Goal: Task Accomplishment & Management: Manage account settings

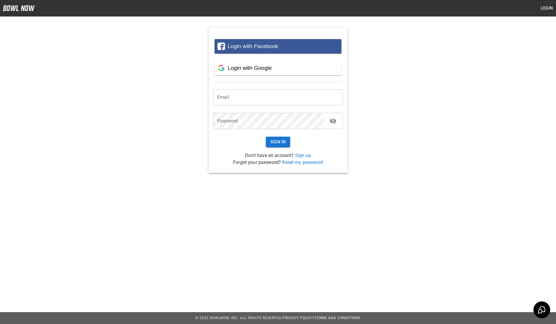
click at [254, 95] on input "email" at bounding box center [278, 97] width 130 height 16
type input "**********"
click at [276, 140] on button "Sign In" at bounding box center [278, 142] width 25 height 11
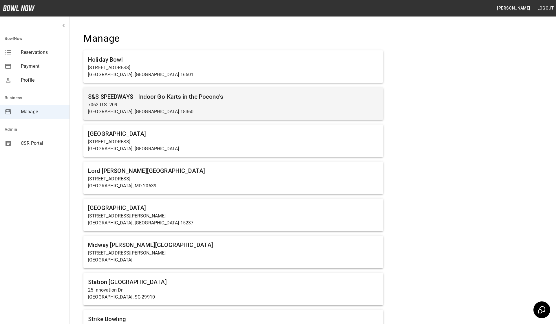
scroll to position [483, 0]
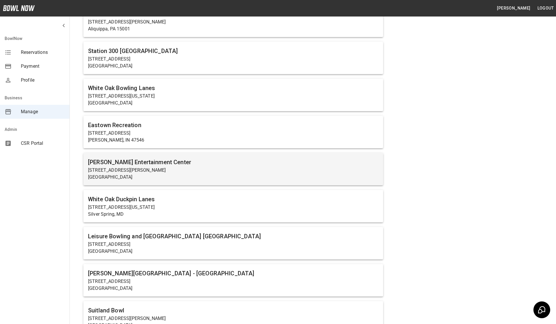
click at [113, 168] on p "[STREET_ADDRESS][PERSON_NAME]" at bounding box center [233, 170] width 290 height 7
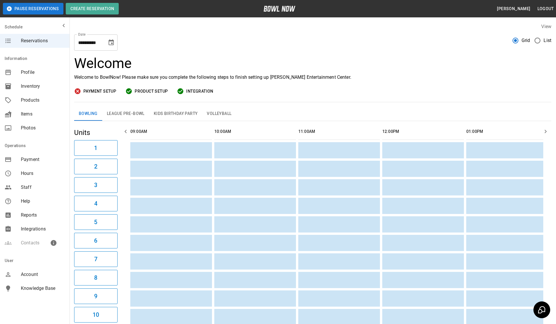
scroll to position [0, 672]
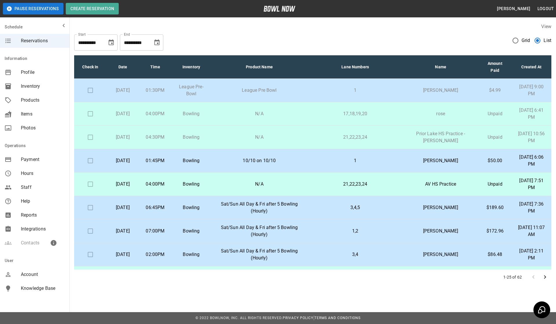
click at [38, 164] on div "Payment" at bounding box center [34, 160] width 69 height 14
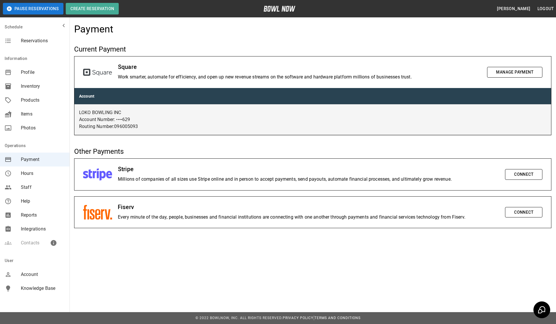
click at [36, 76] on span "Profile" at bounding box center [43, 72] width 44 height 7
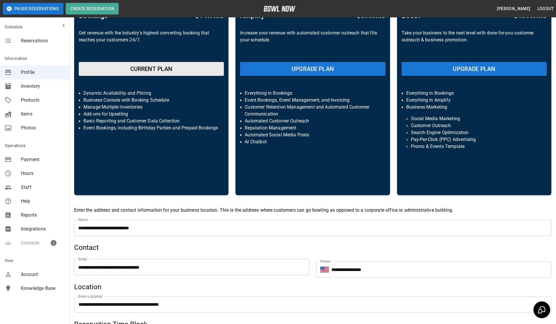
scroll to position [47, 0]
